Goal: Obtain resource: Obtain resource

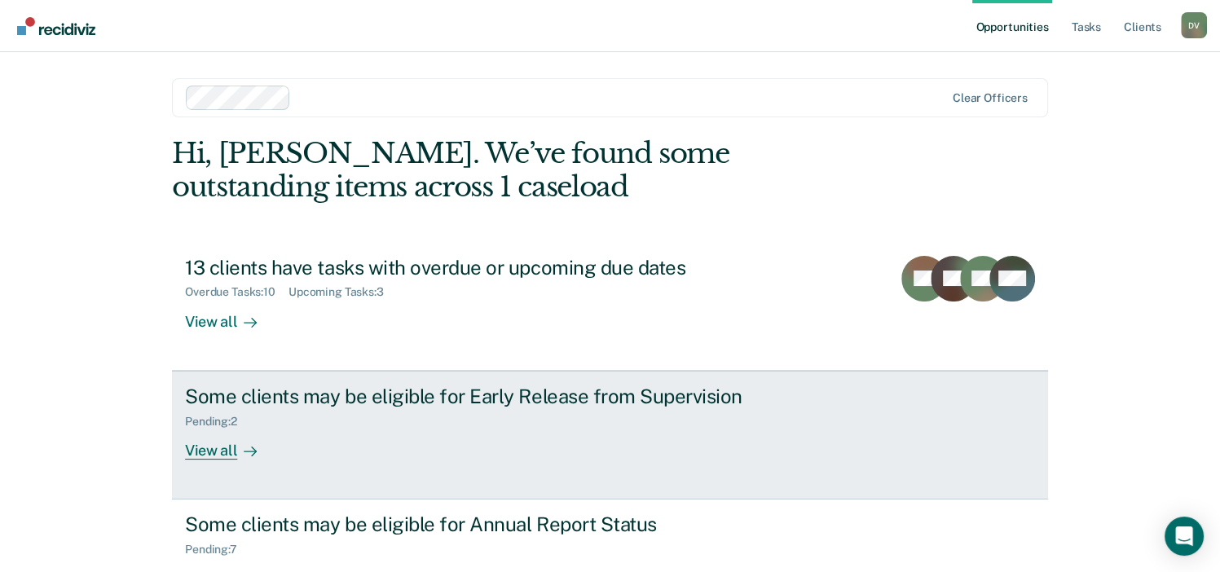
click at [212, 449] on div "View all" at bounding box center [230, 444] width 91 height 32
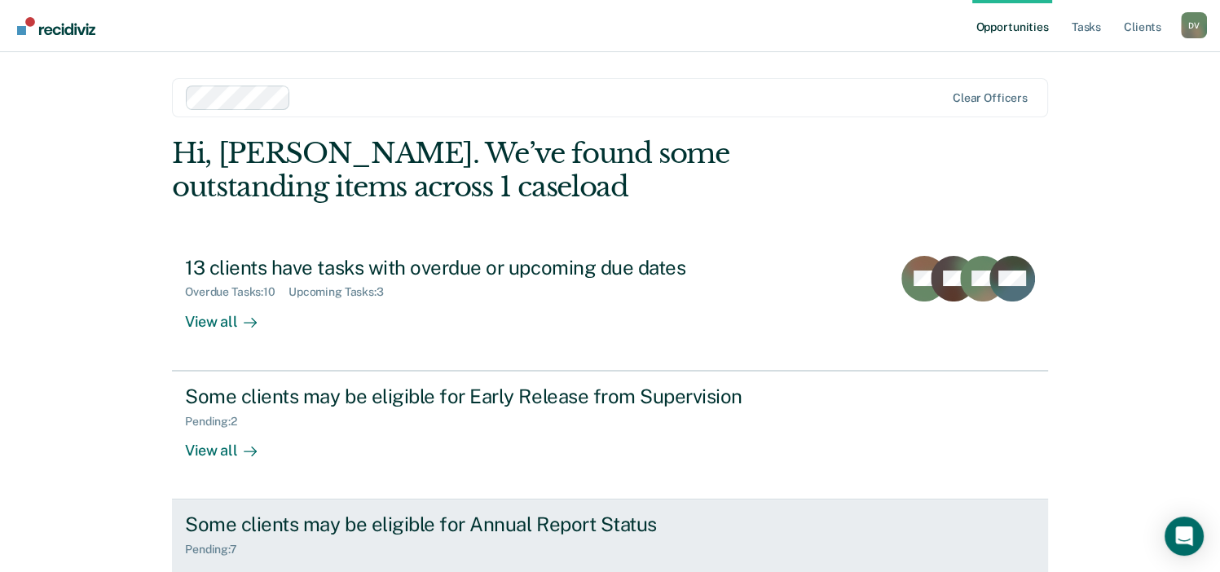
click at [327, 522] on div "Some clients may be eligible for Annual Report Status" at bounding box center [471, 525] width 572 height 24
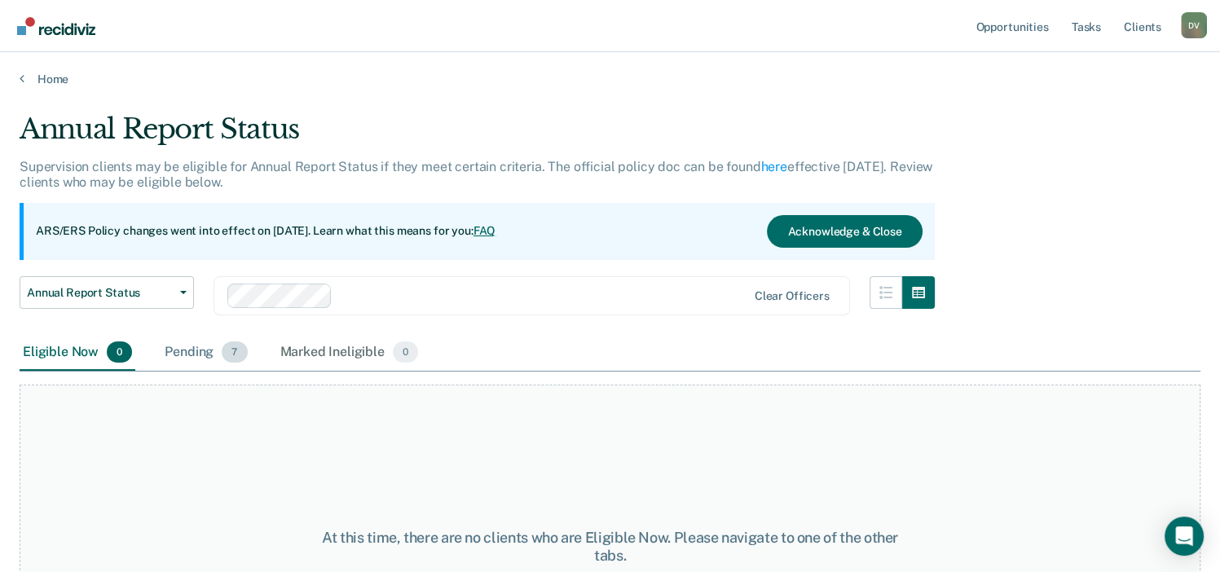
click at [199, 355] on div "Pending 7" at bounding box center [205, 353] width 89 height 36
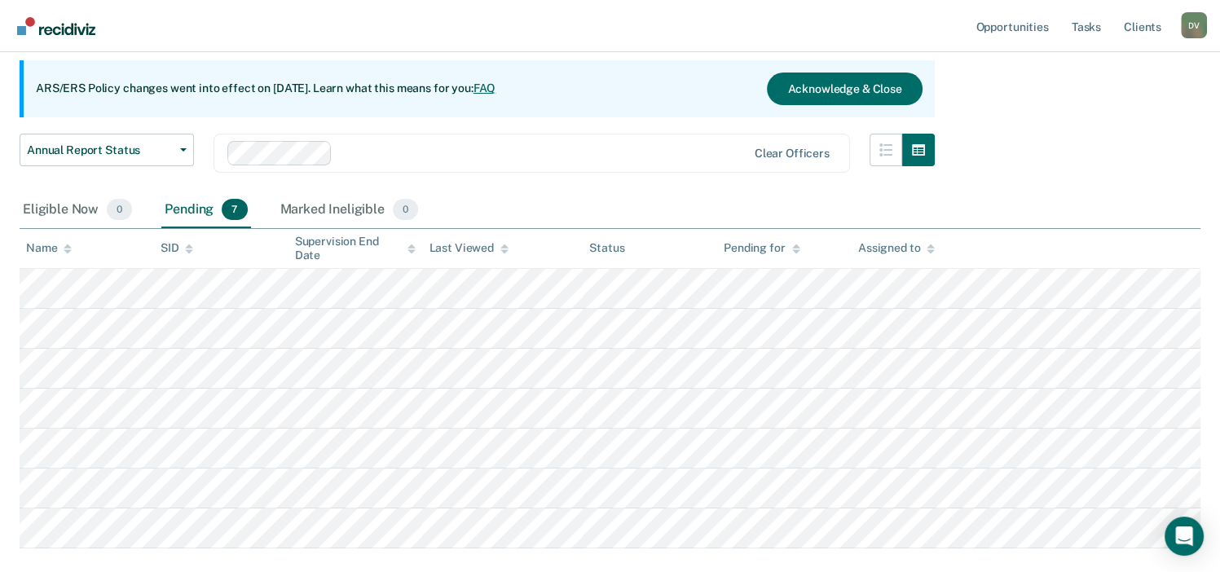
scroll to position [148, 0]
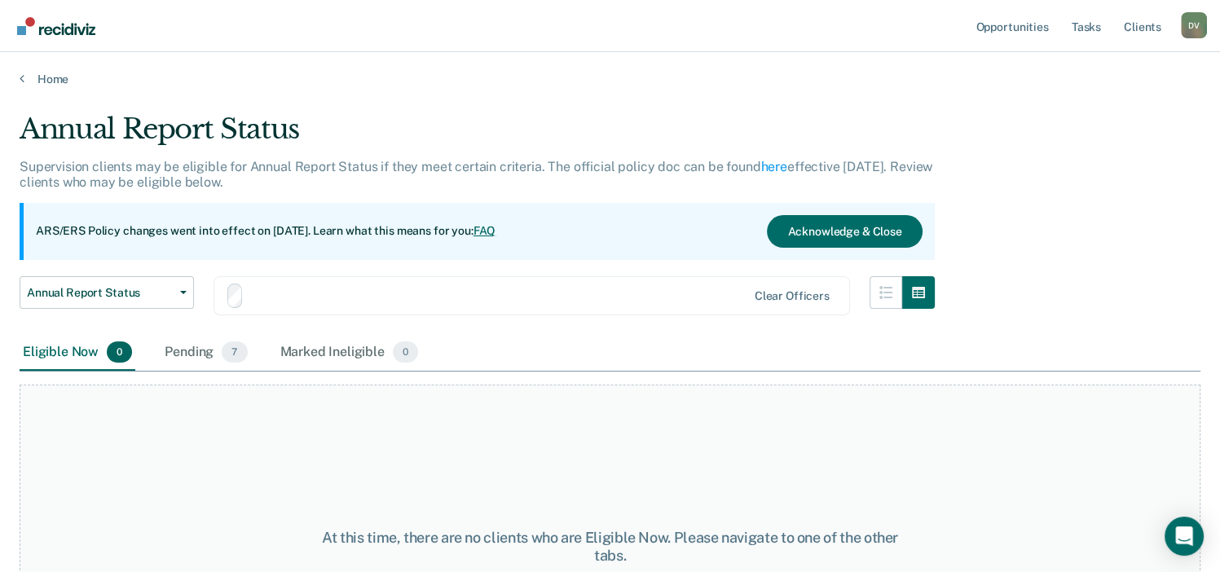
scroll to position [135, 0]
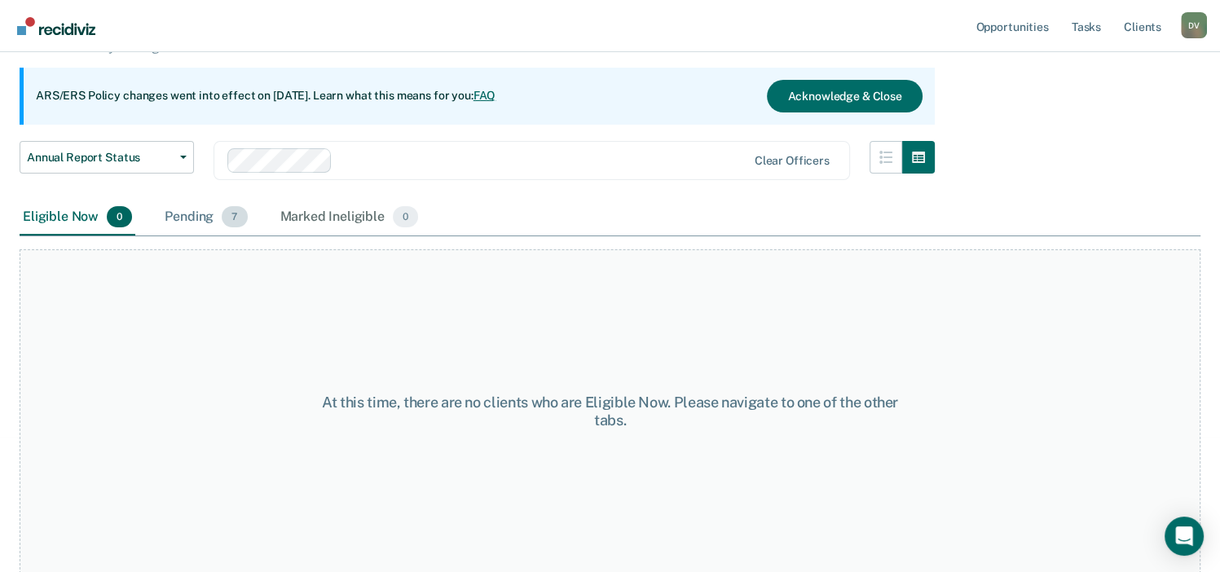
click at [192, 213] on div "Pending 7" at bounding box center [205, 218] width 89 height 36
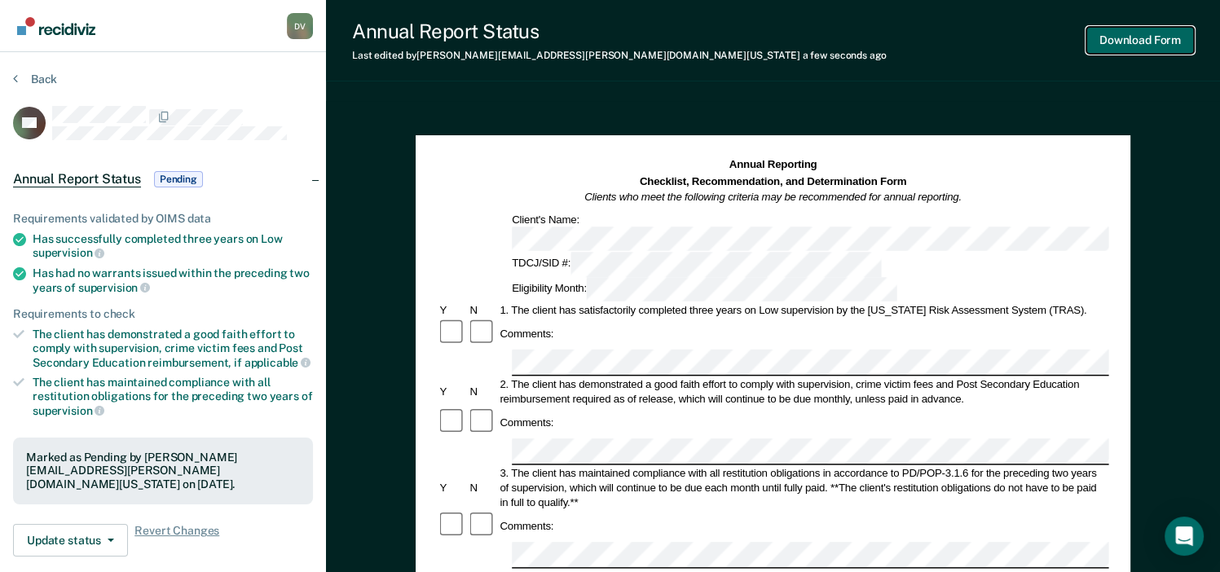
click at [1174, 46] on button "Download Form" at bounding box center [1140, 40] width 108 height 27
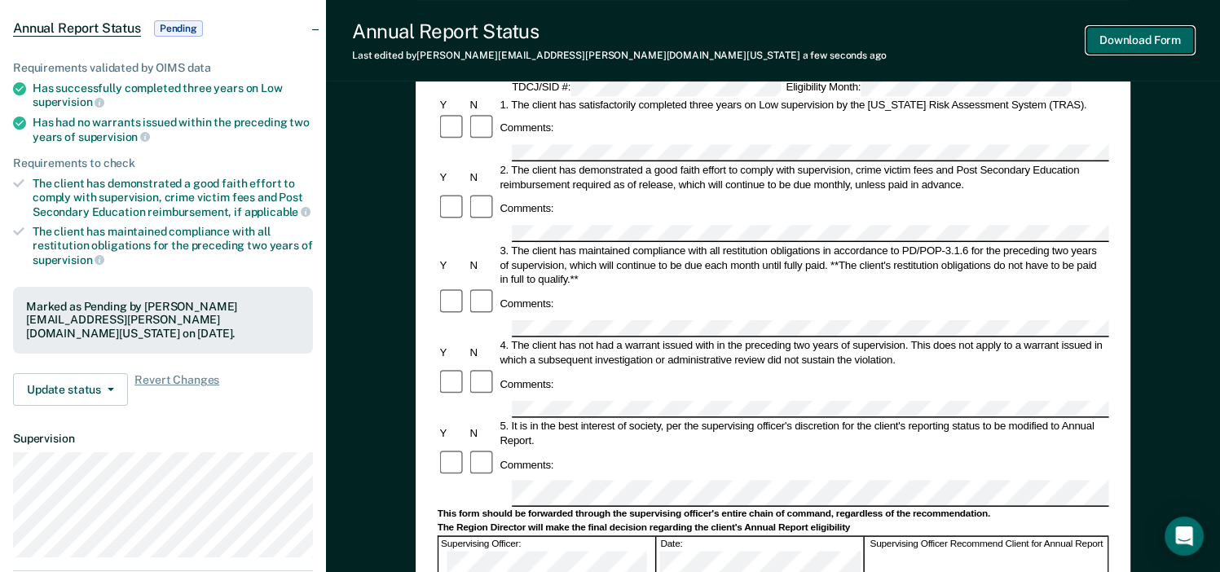
click at [1154, 44] on button "Download Form" at bounding box center [1140, 40] width 108 height 27
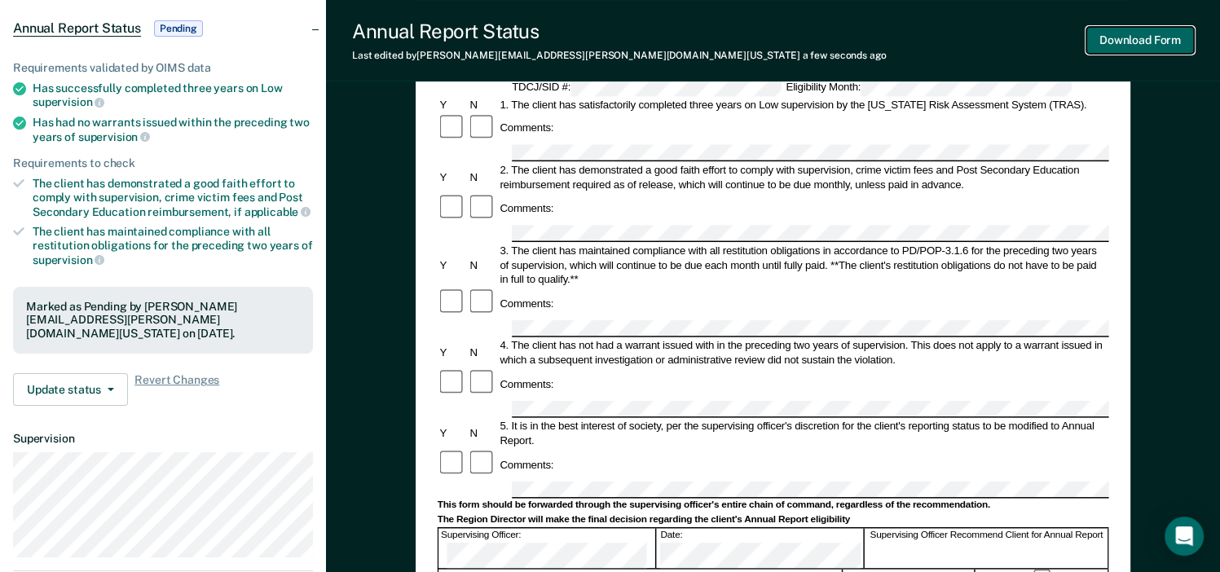
click at [1131, 39] on button "Download Form" at bounding box center [1140, 40] width 108 height 27
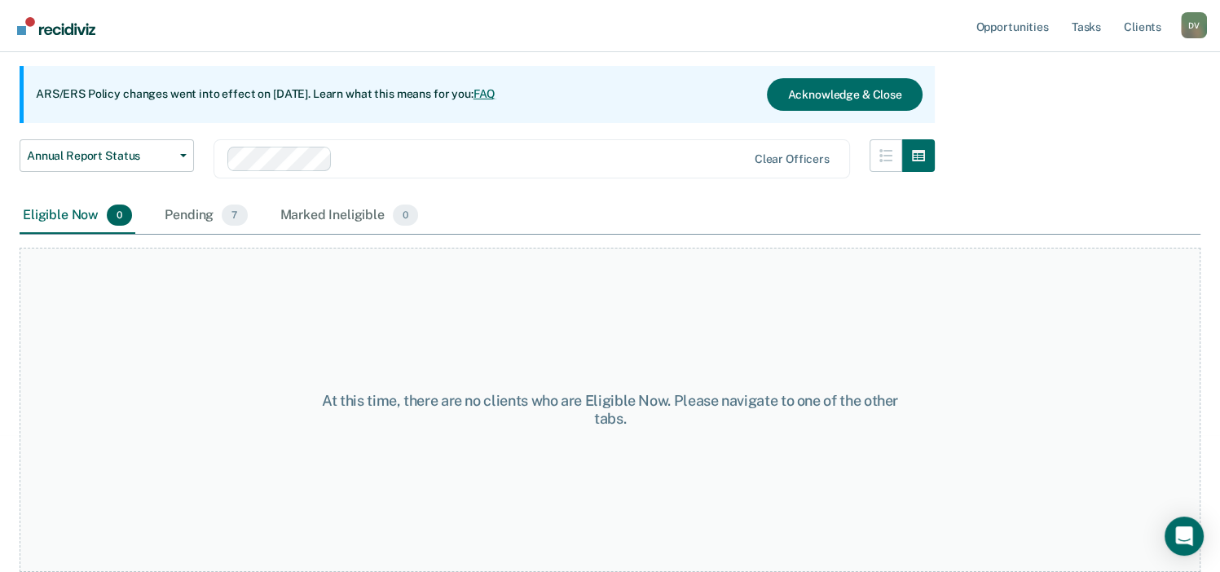
scroll to position [135, 0]
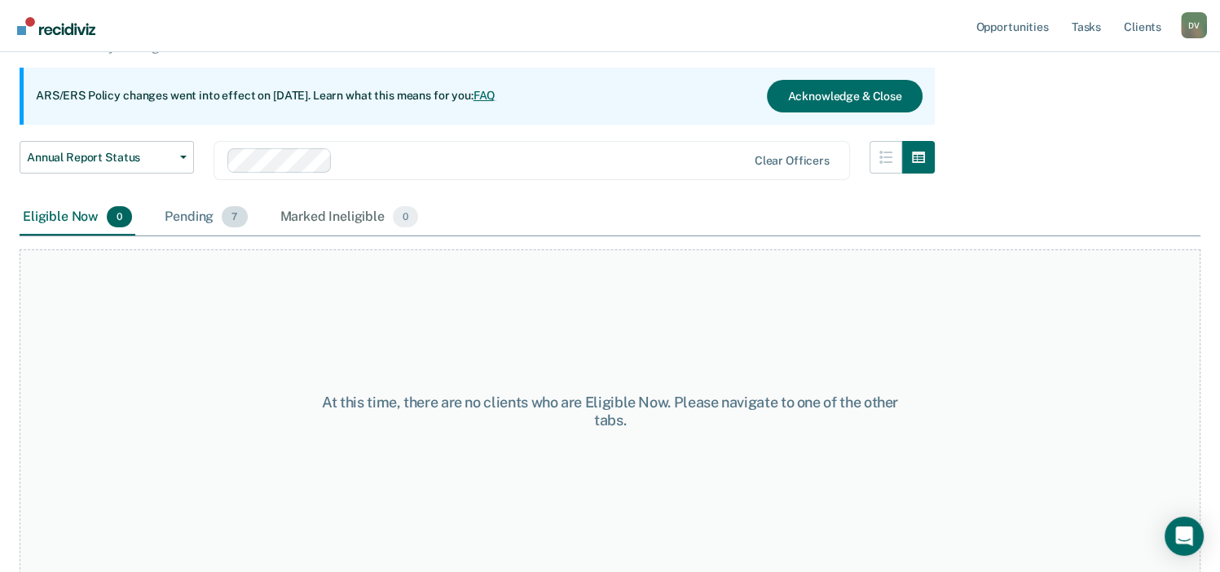
click at [181, 219] on div "Pending 7" at bounding box center [205, 218] width 89 height 36
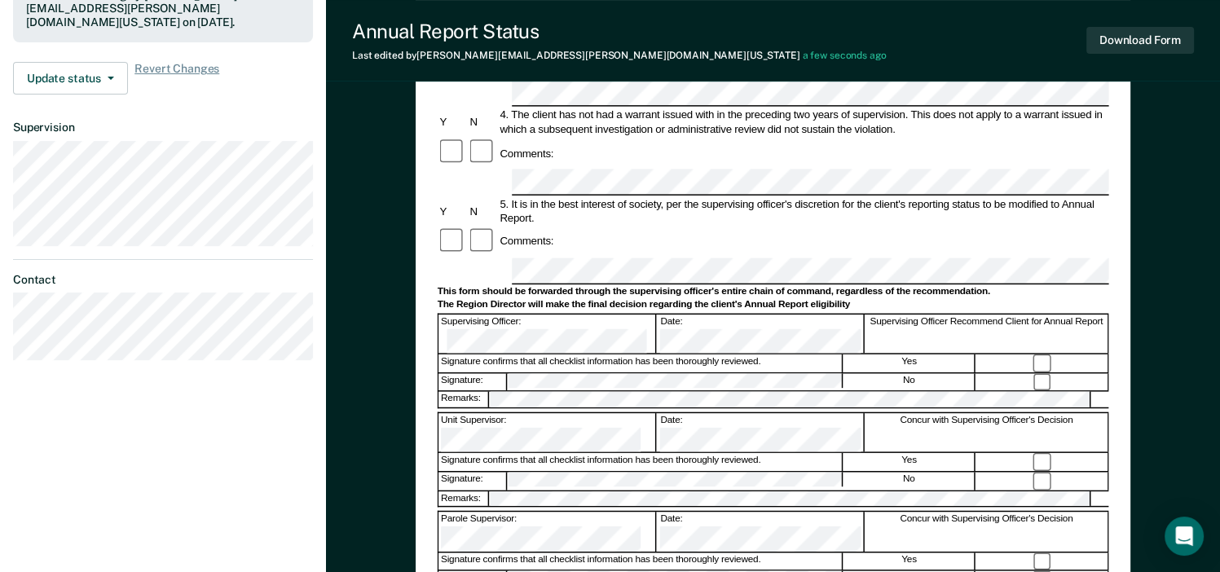
scroll to position [464, 0]
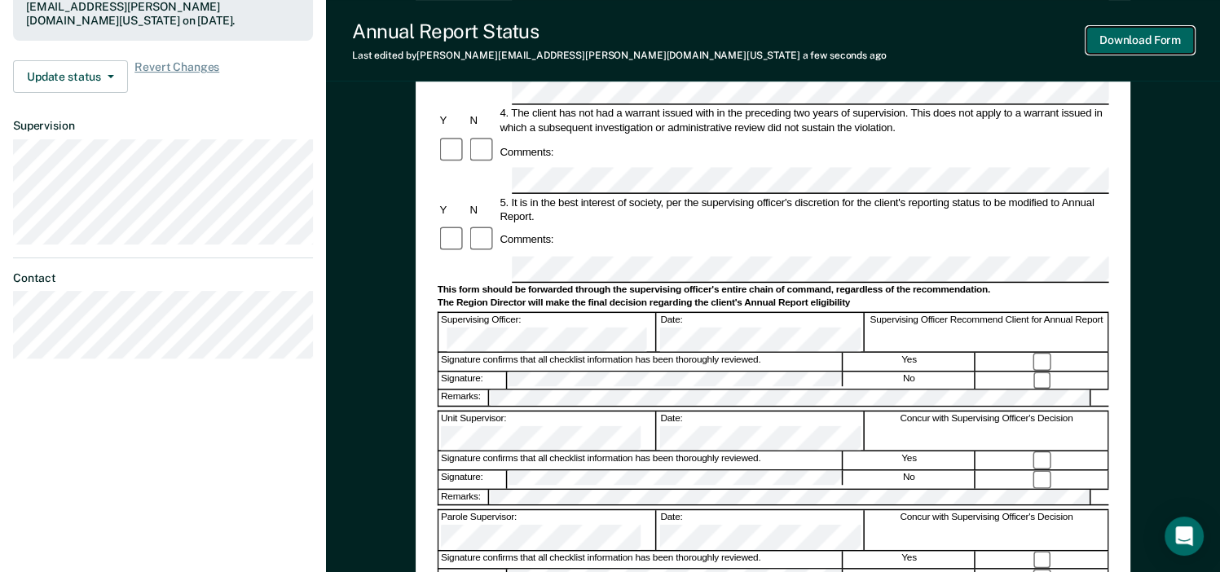
click at [1144, 33] on button "Download Form" at bounding box center [1140, 40] width 108 height 27
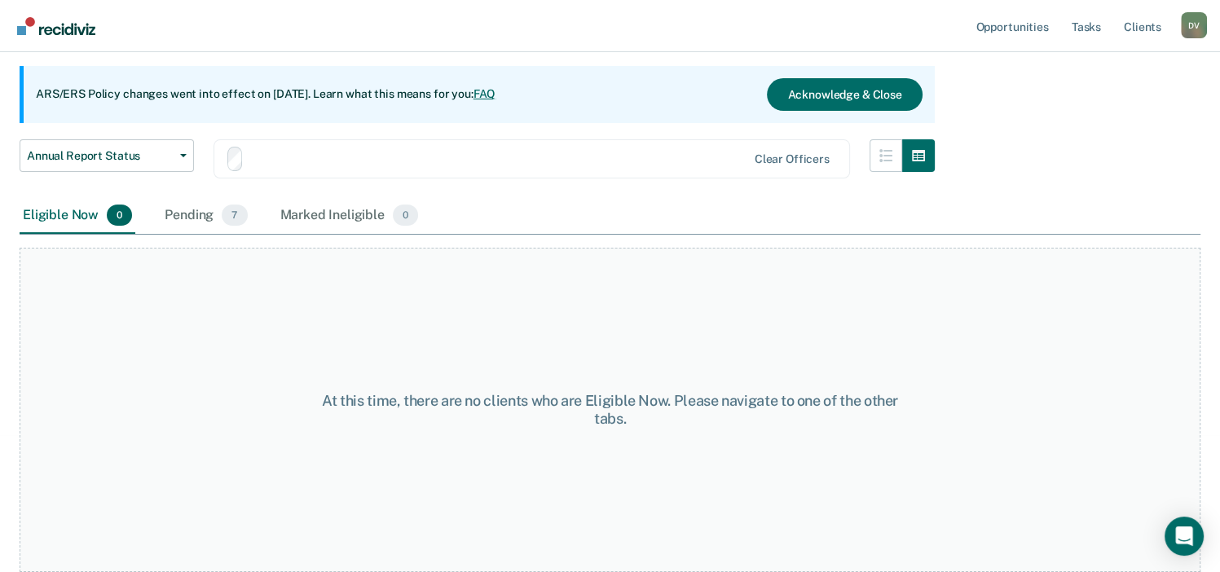
scroll to position [135, 0]
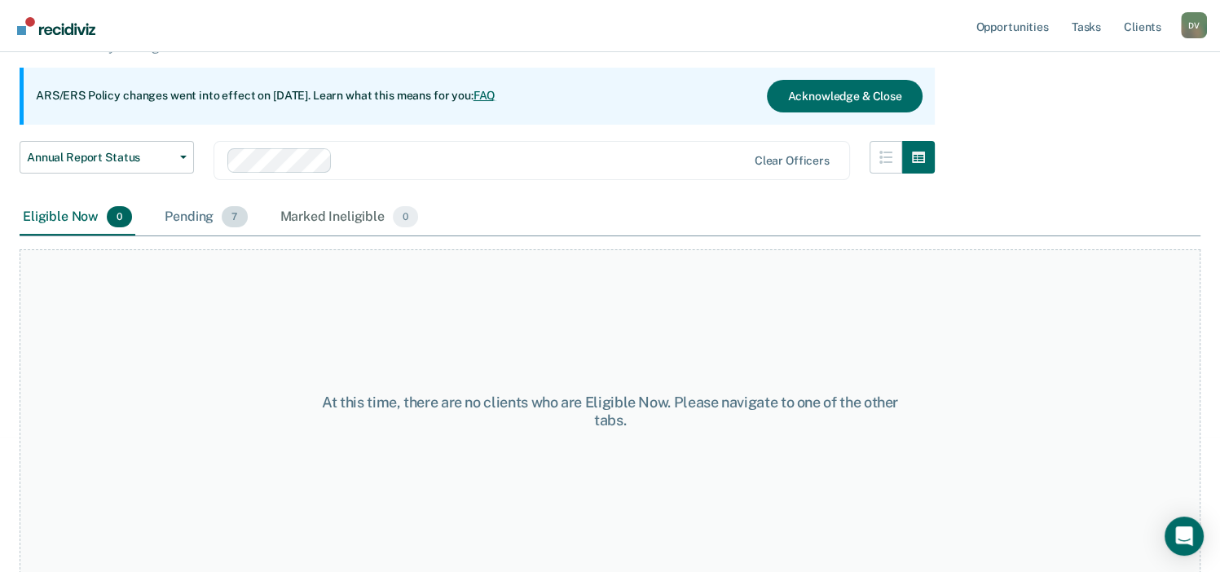
click at [203, 213] on div "Pending 7" at bounding box center [205, 218] width 89 height 36
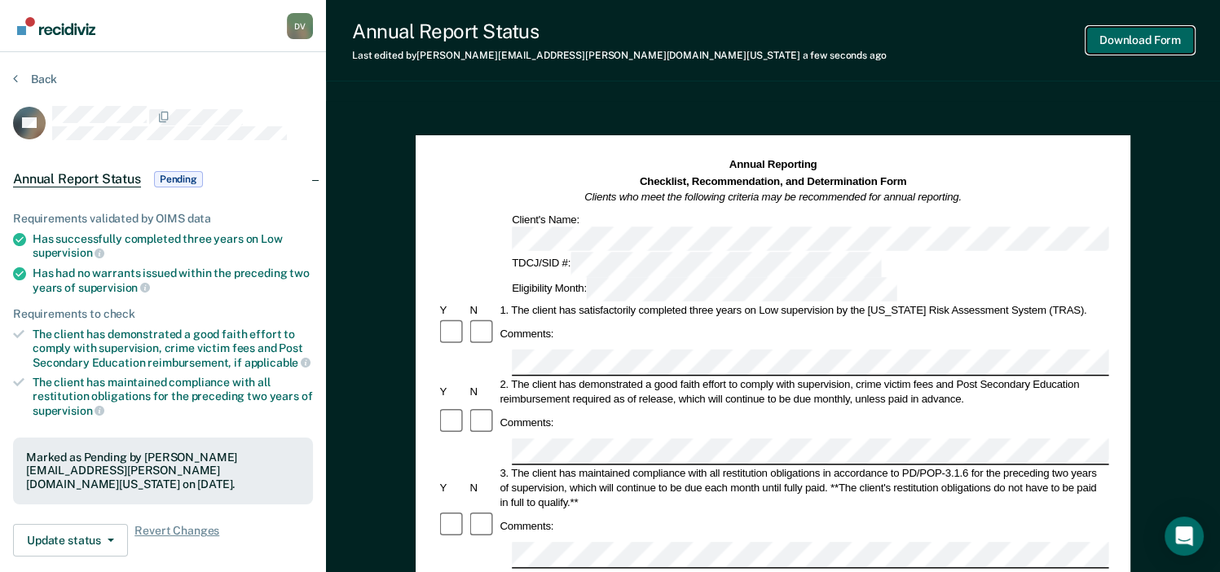
click at [1140, 37] on button "Download Form" at bounding box center [1140, 40] width 108 height 27
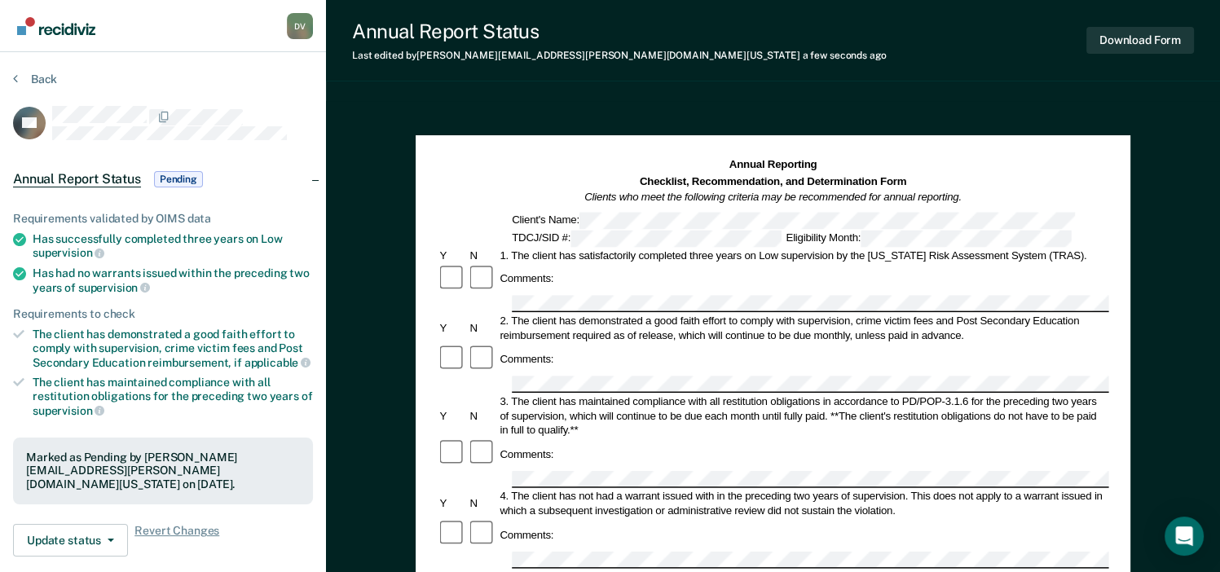
scroll to position [135, 0]
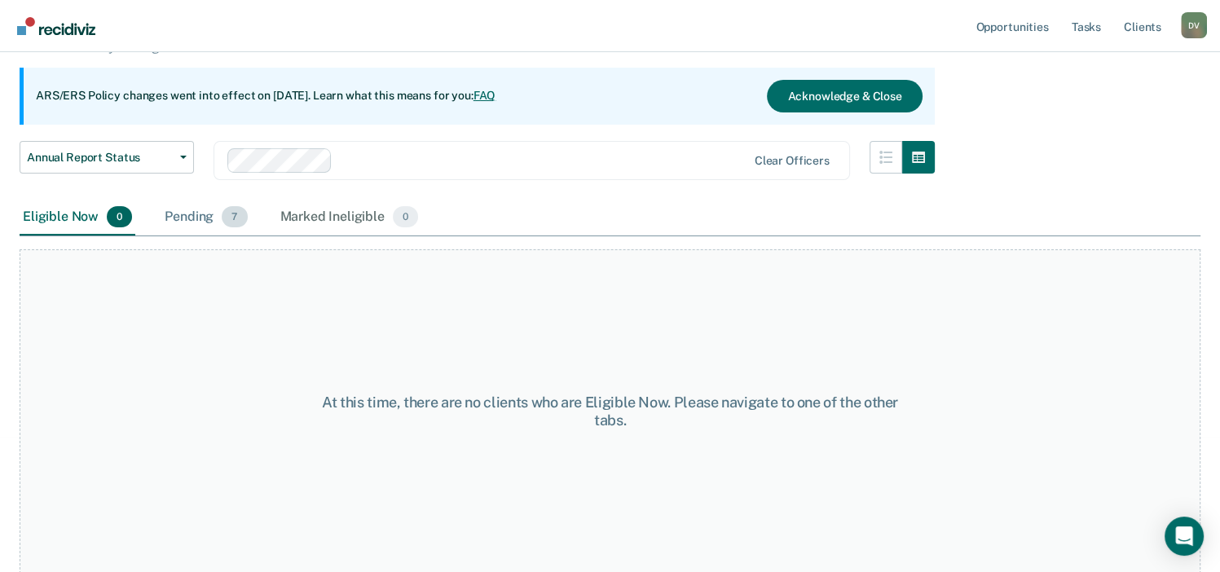
click at [219, 214] on div "Pending 7" at bounding box center [205, 218] width 89 height 36
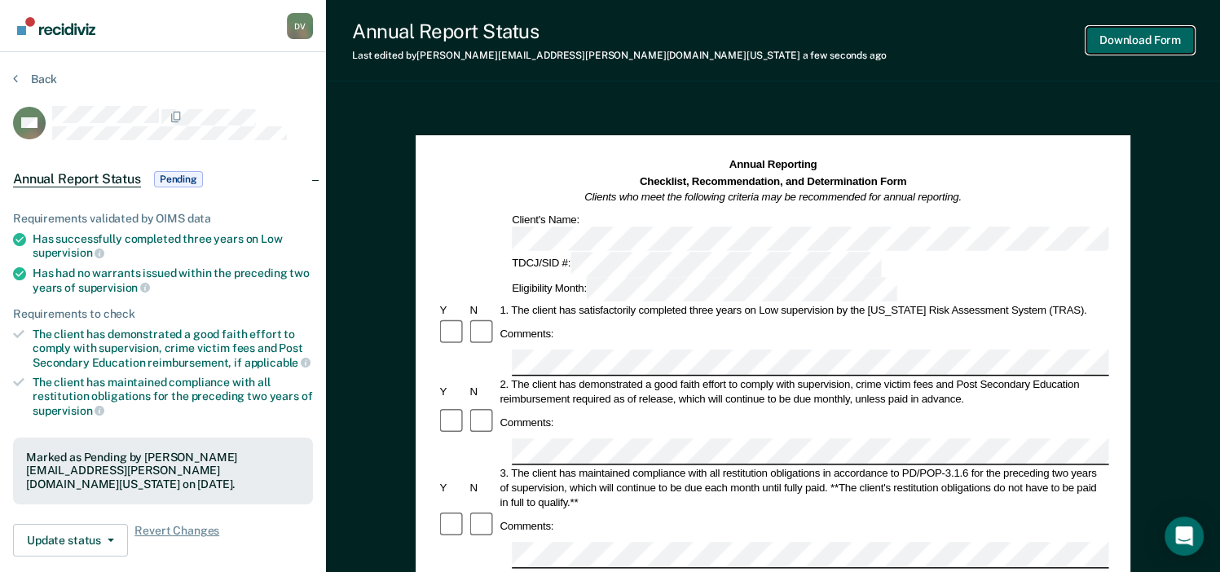
click at [1124, 44] on button "Download Form" at bounding box center [1140, 40] width 108 height 27
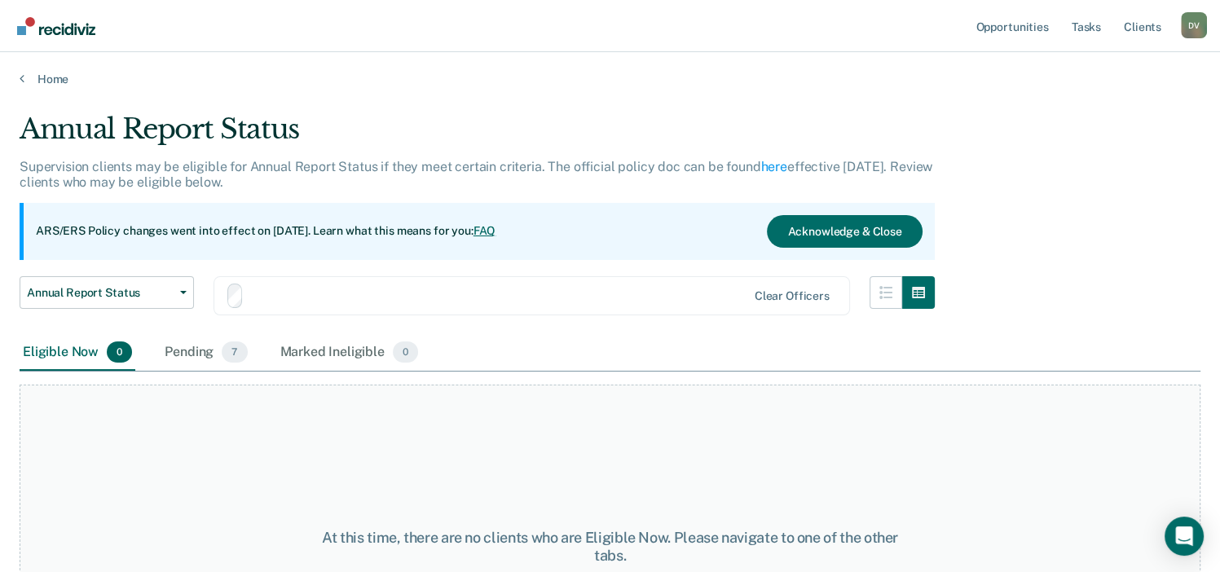
scroll to position [135, 0]
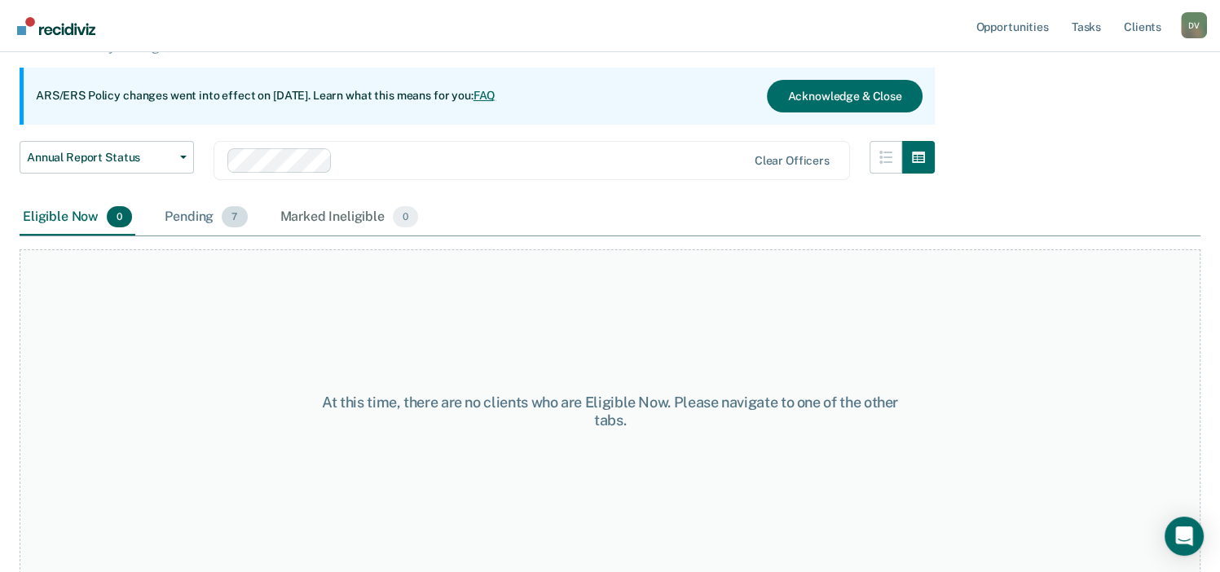
click at [199, 209] on div "Pending 7" at bounding box center [205, 218] width 89 height 36
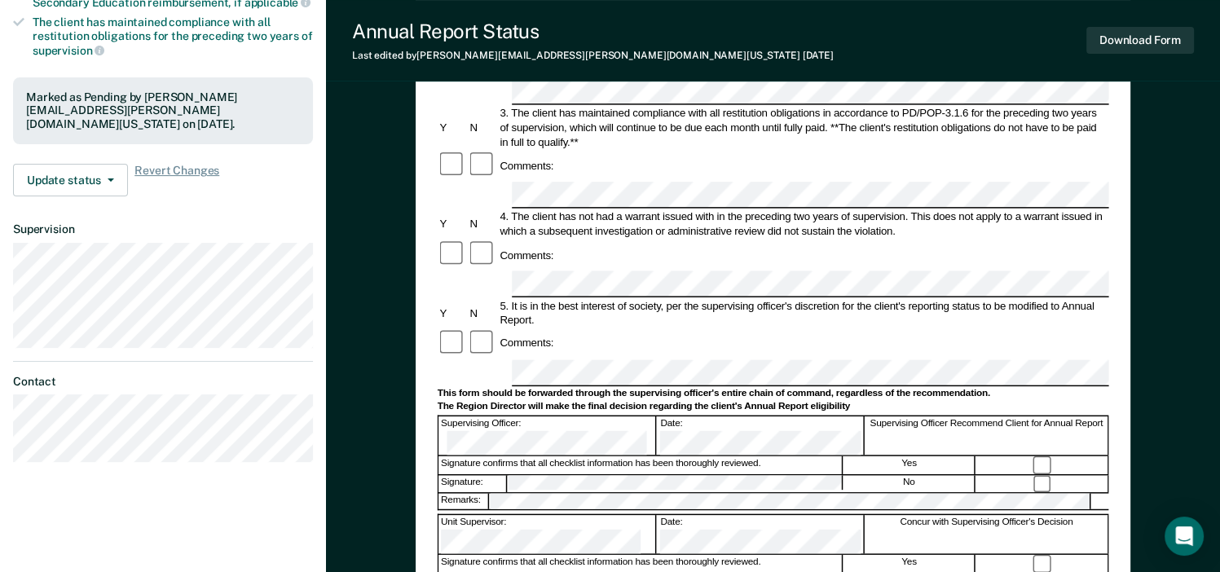
scroll to position [365, 0]
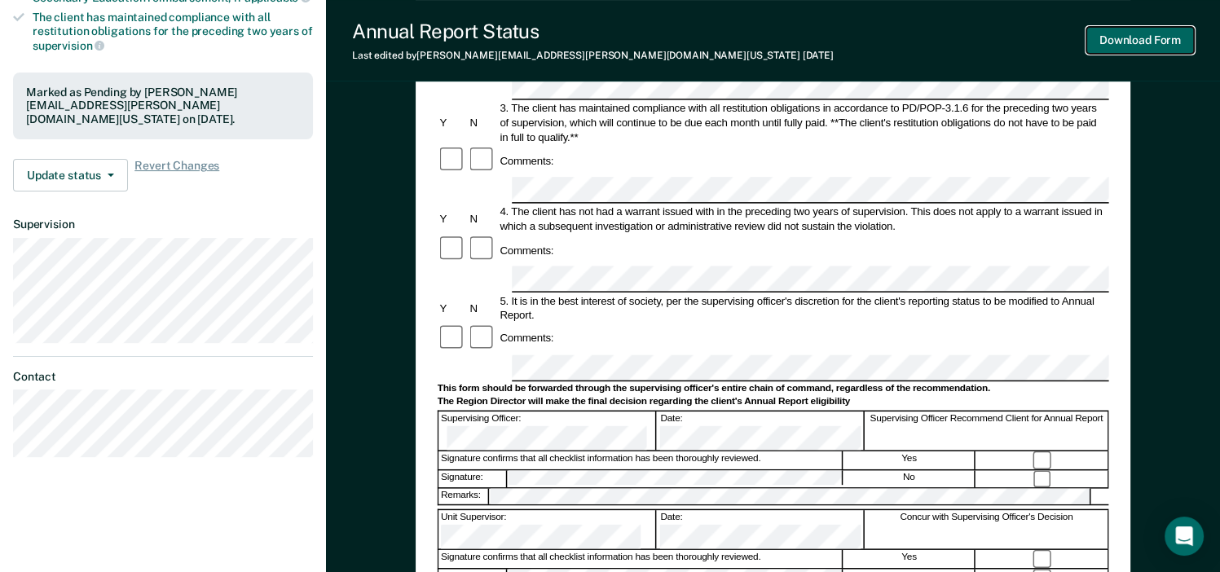
click at [1107, 38] on button "Download Form" at bounding box center [1140, 40] width 108 height 27
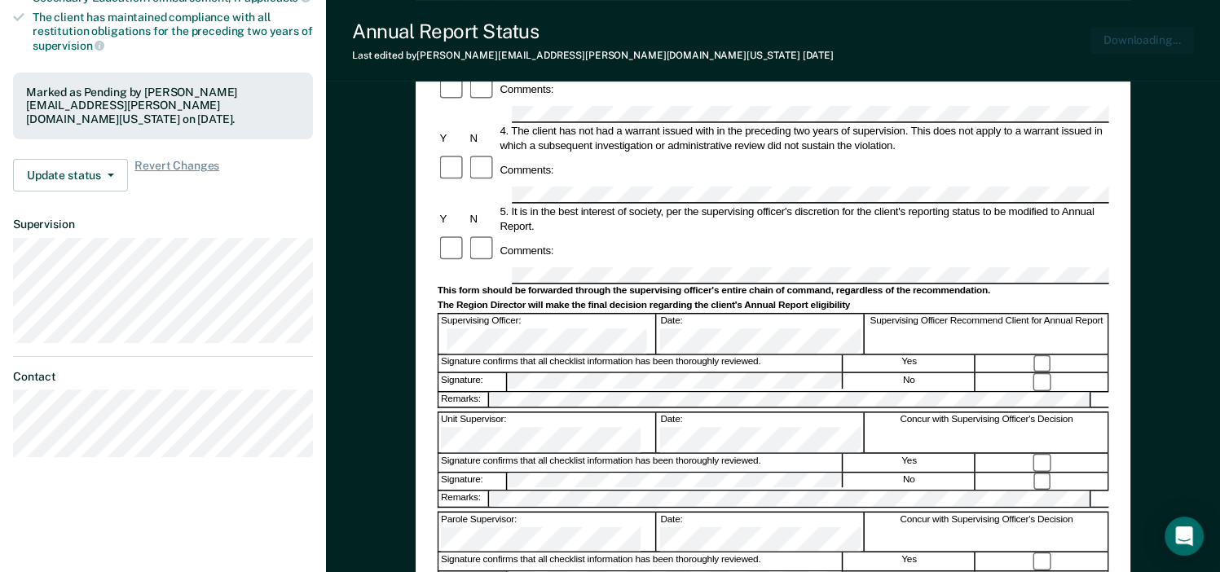
scroll to position [0, 0]
